Goal: Information Seeking & Learning: Learn about a topic

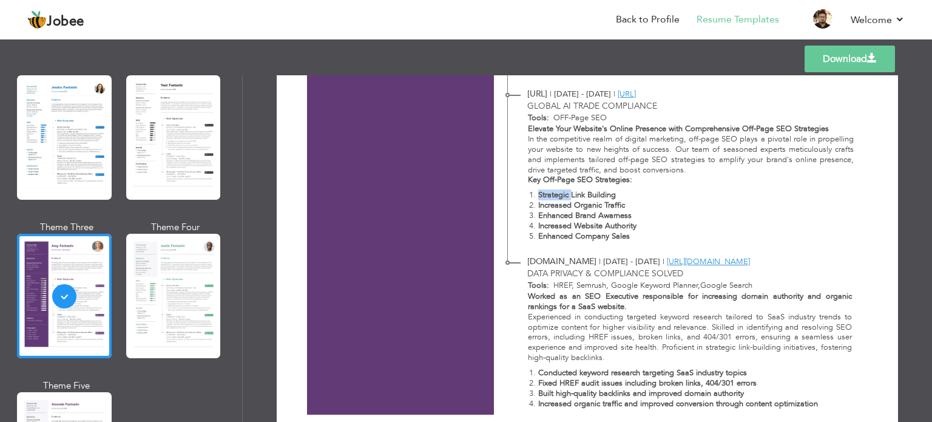
click at [551, 194] on strong "Strategic Link Building" at bounding box center [577, 194] width 78 height 11
drag, startPoint x: 551, startPoint y: 194, endPoint x: 597, endPoint y: 195, distance: 46.1
click at [597, 195] on strong "Strategic Link Building" at bounding box center [577, 194] width 78 height 11
click at [590, 206] on strong "Increased Organic Traffic" at bounding box center [581, 205] width 87 height 11
drag, startPoint x: 590, startPoint y: 206, endPoint x: 608, endPoint y: 201, distance: 18.7
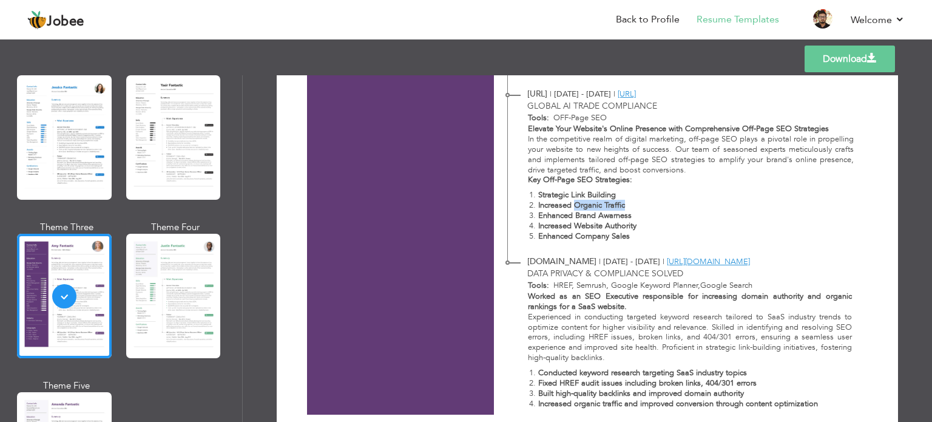
click at [608, 203] on strong "Increased Organic Traffic" at bounding box center [581, 205] width 87 height 11
click at [608, 201] on strong "Increased Organic Traffic" at bounding box center [581, 205] width 87 height 11
click at [608, 212] on strong "Enhanced Brand Awarness" at bounding box center [584, 215] width 93 height 11
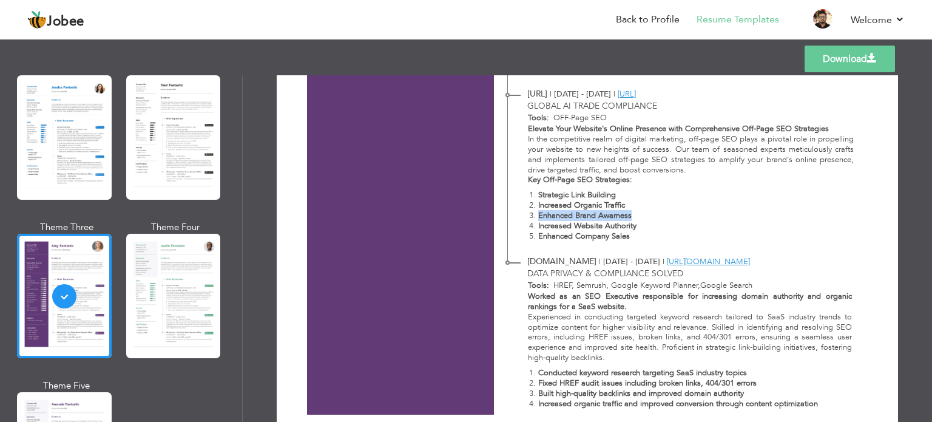
drag, startPoint x: 608, startPoint y: 212, endPoint x: 544, endPoint y: 211, distance: 63.7
click at [544, 211] on strong "Enhanced Brand Awarness" at bounding box center [584, 215] width 93 height 11
click at [548, 223] on strong "Increased Website Authority" at bounding box center [587, 225] width 98 height 11
drag, startPoint x: 548, startPoint y: 223, endPoint x: 621, endPoint y: 237, distance: 74.2
click at [621, 237] on ol "Strategic Link Building Increased Organic Traffic Enhanced Brand Awarness Incre…" at bounding box center [691, 215] width 326 height 51
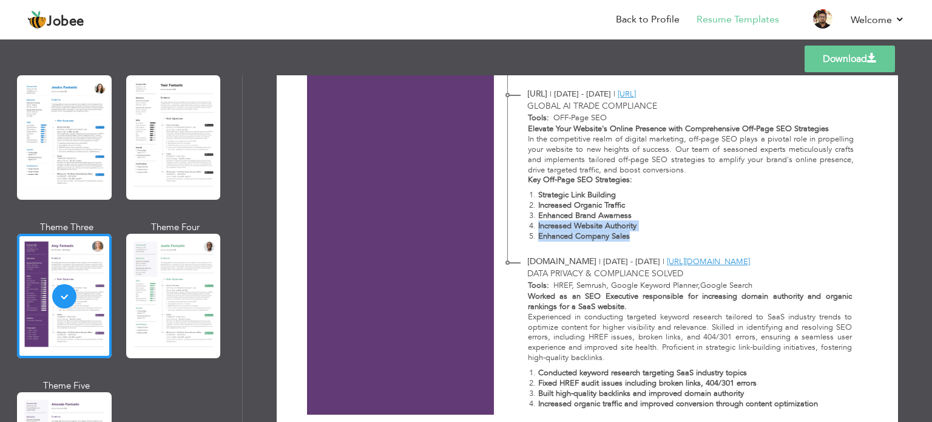
click at [621, 237] on strong "Enhanced Company Sales" at bounding box center [584, 236] width 92 height 11
drag, startPoint x: 621, startPoint y: 237, endPoint x: 533, endPoint y: 234, distance: 88.0
click at [538, 234] on li "Enhanced Company Sales" at bounding box center [696, 236] width 316 height 10
drag, startPoint x: 635, startPoint y: 228, endPoint x: 524, endPoint y: 226, distance: 111.0
click at [524, 226] on div "Elevate Your Website's Online Presence with Comprehensive Off-Page SEO Strategi…" at bounding box center [684, 185] width 352 height 123
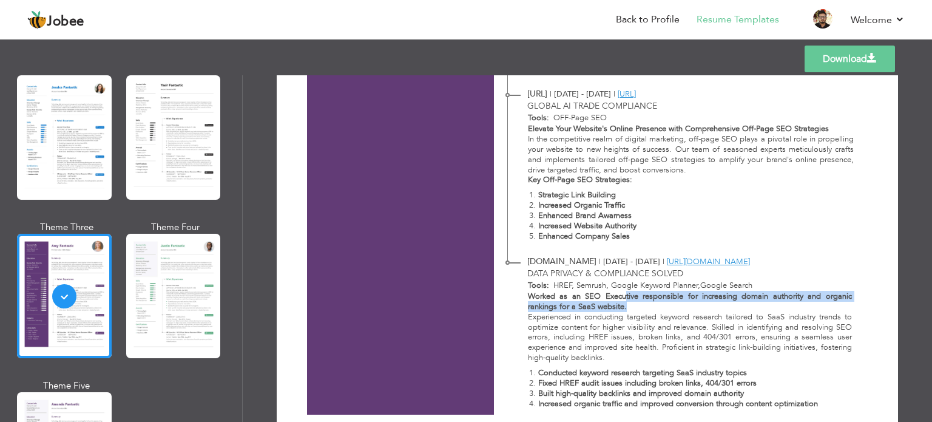
drag, startPoint x: 626, startPoint y: 308, endPoint x: 621, endPoint y: 295, distance: 13.6
click at [621, 295] on p "Worked as an SEO Executive responsible for increasing domain authority and orga…" at bounding box center [690, 301] width 324 height 21
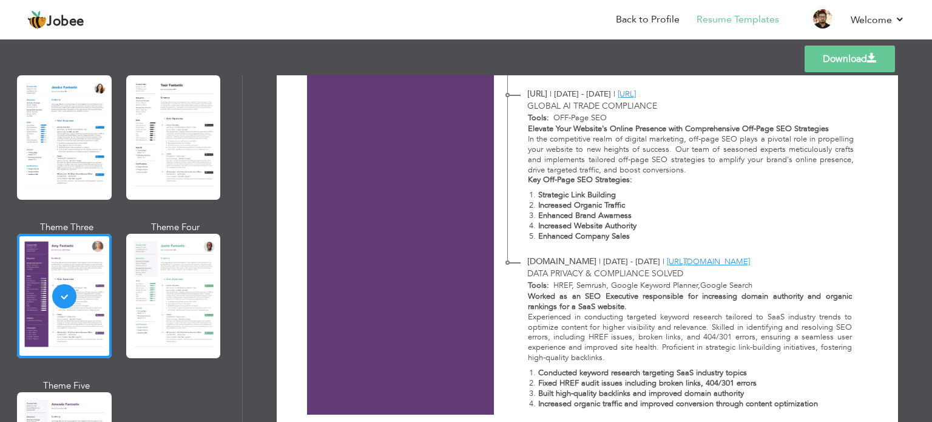
click at [620, 296] on strong "Worked as an SEO Executive responsible for increasing domain authority and orga…" at bounding box center [690, 301] width 324 height 21
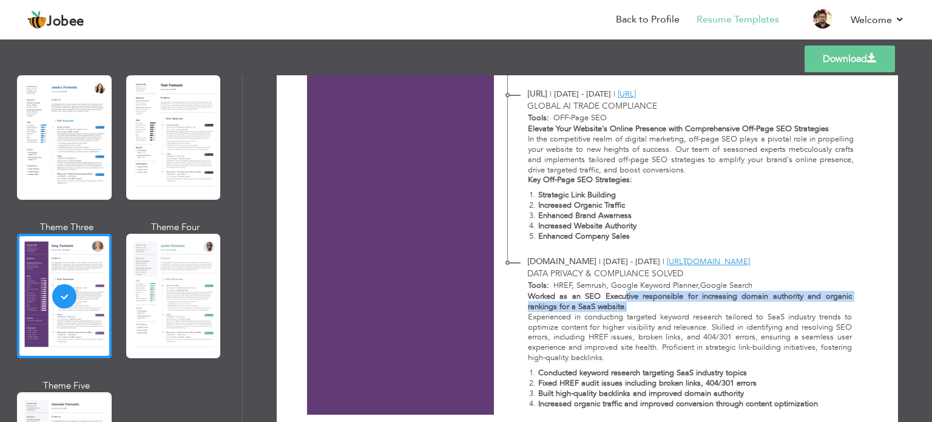
drag, startPoint x: 623, startPoint y: 296, endPoint x: 626, endPoint y: 305, distance: 9.6
click at [626, 305] on p "Worked as an SEO Executive responsible for increasing domain authority and orga…" at bounding box center [690, 301] width 324 height 21
